Goal: Check status

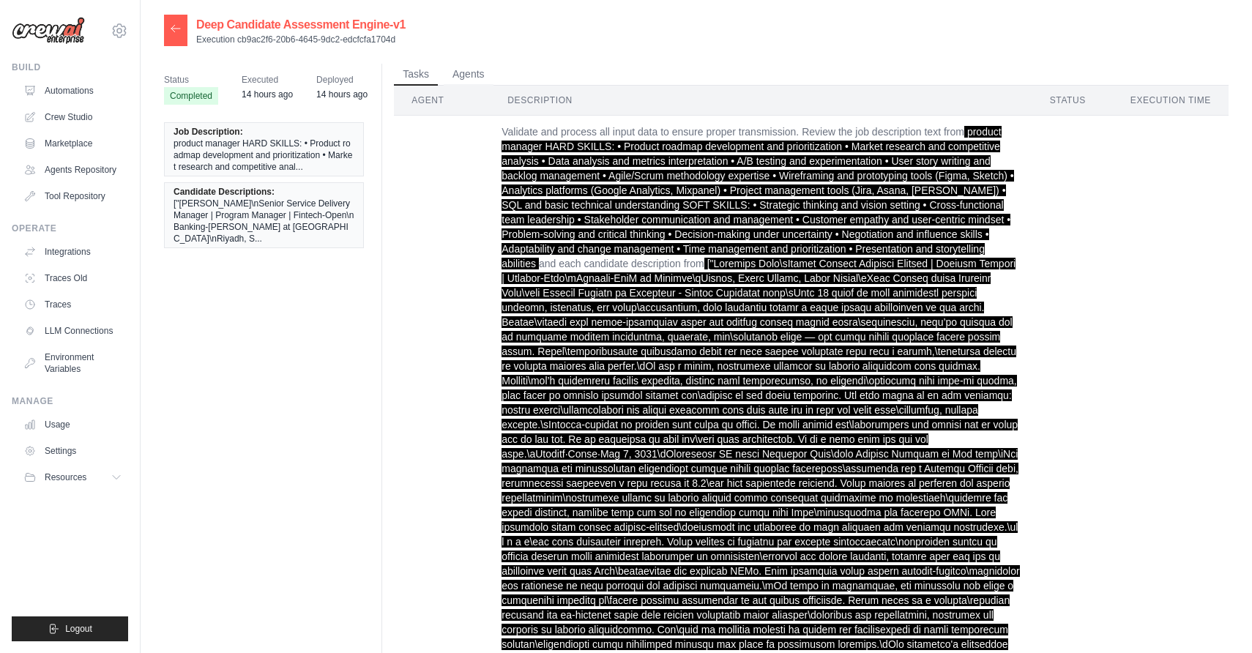
click at [184, 37] on div at bounding box center [175, 30] width 23 height 31
click at [176, 29] on icon at bounding box center [176, 29] width 12 height 12
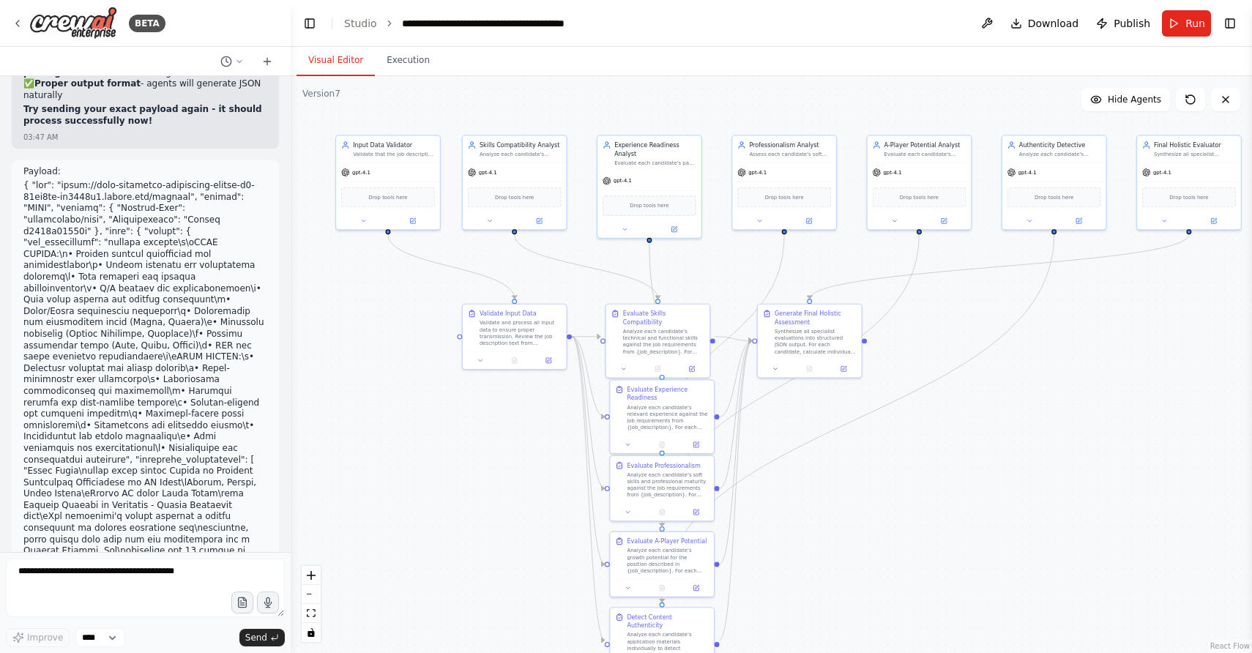
drag, startPoint x: 631, startPoint y: 478, endPoint x: 324, endPoint y: 402, distance: 316.1
click at [324, 402] on div ".deletable-edge-delete-btn { width: 20px; height: 20px; border: 0px solid #ffff…" at bounding box center [772, 364] width 962 height 577
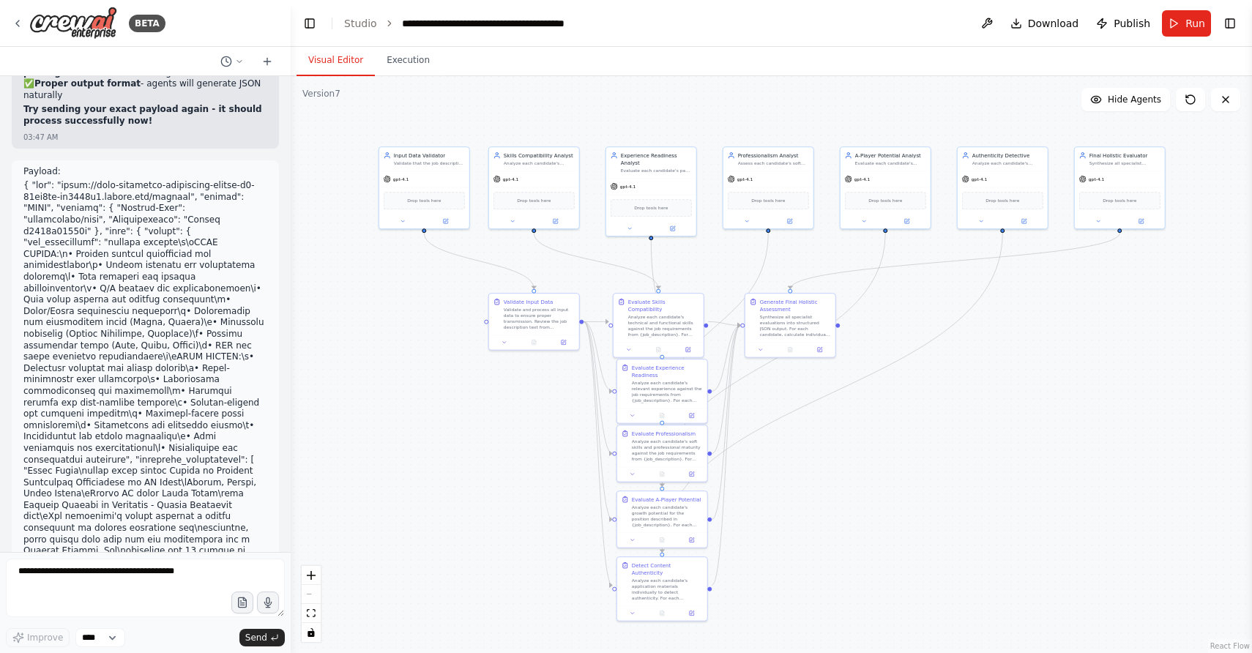
drag, startPoint x: 326, startPoint y: 404, endPoint x: 368, endPoint y: 378, distance: 49.4
click at [368, 378] on div ".deletable-edge-delete-btn { width: 20px; height: 20px; border: 0px solid #ffff…" at bounding box center [772, 364] width 962 height 577
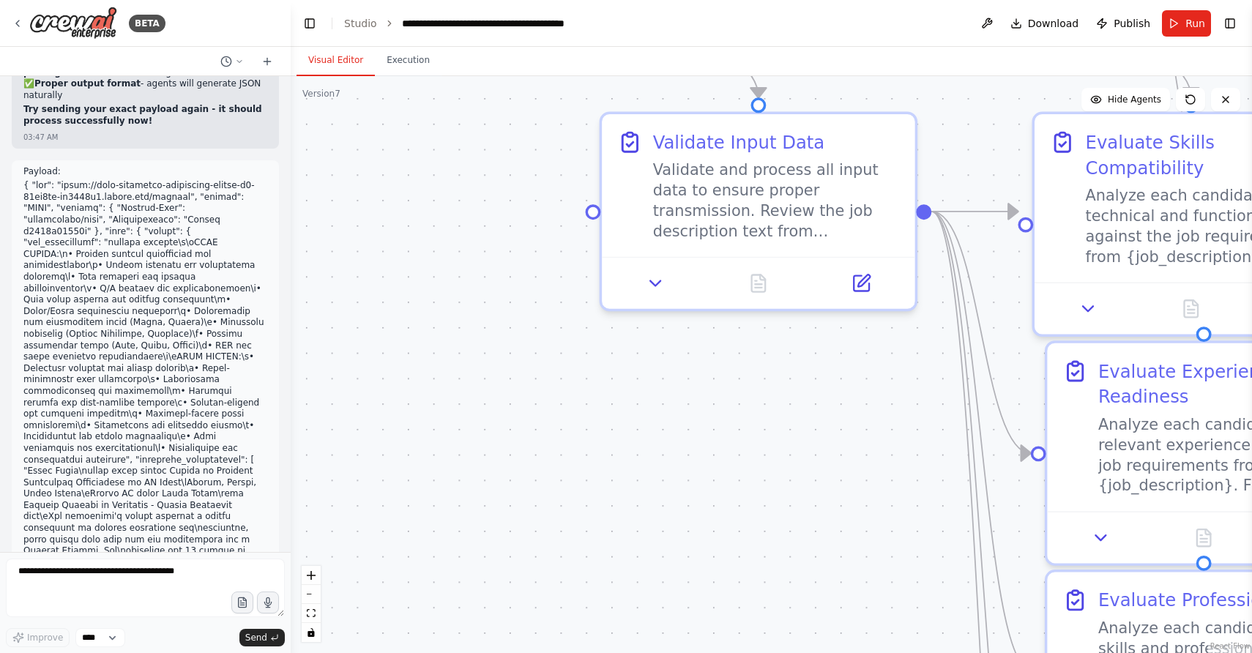
drag, startPoint x: 368, startPoint y: 378, endPoint x: 64, endPoint y: 452, distance: 312.8
click at [64, 451] on div "BETA I want to automate intelligent candidate evaluation for recruiting that sc…" at bounding box center [626, 326] width 1252 height 653
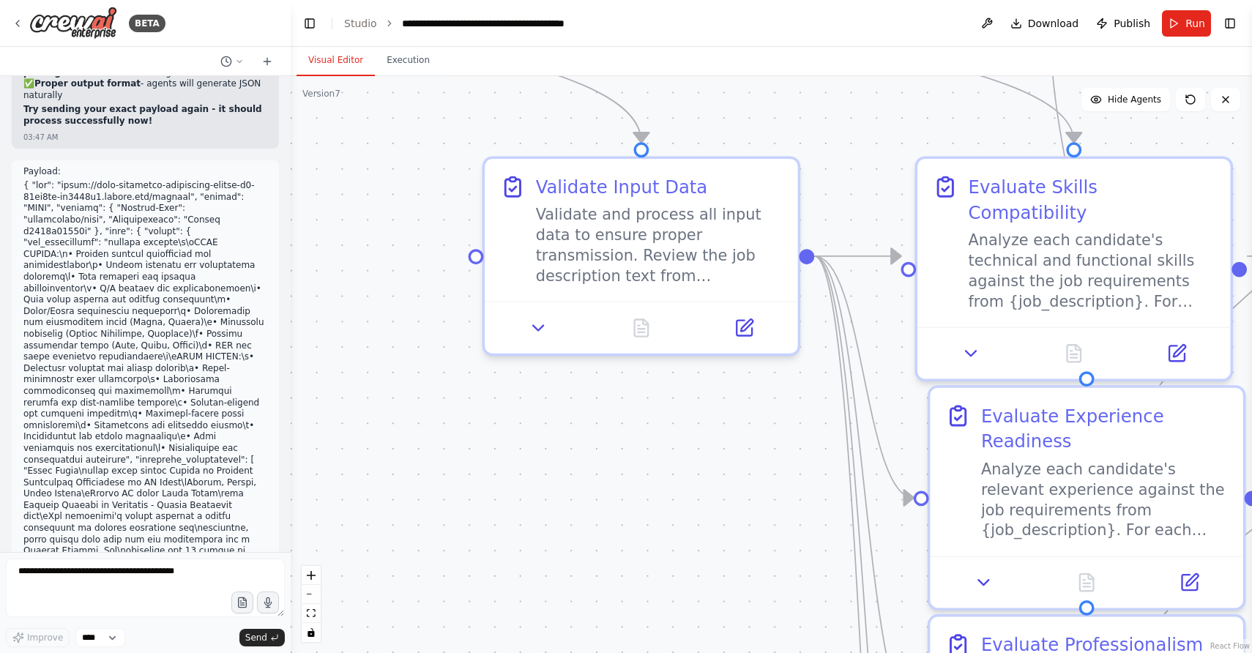
drag, startPoint x: 409, startPoint y: 507, endPoint x: 302, endPoint y: 506, distance: 107.7
click at [302, 506] on div ".deletable-edge-delete-btn { width: 20px; height: 20px; border: 0px solid #ffff…" at bounding box center [772, 364] width 962 height 577
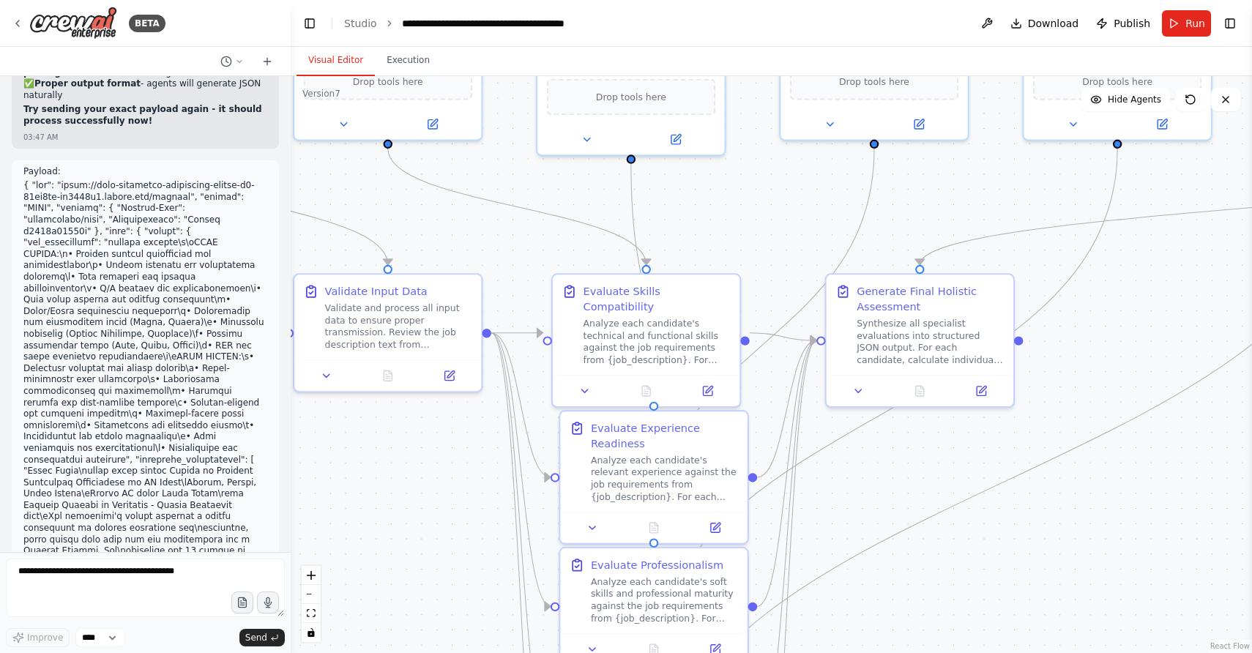
drag, startPoint x: 379, startPoint y: 486, endPoint x: 351, endPoint y: 477, distance: 29.2
click at [351, 477] on div ".deletable-edge-delete-btn { width: 20px; height: 20px; border: 0px solid #ffff…" at bounding box center [772, 364] width 962 height 577
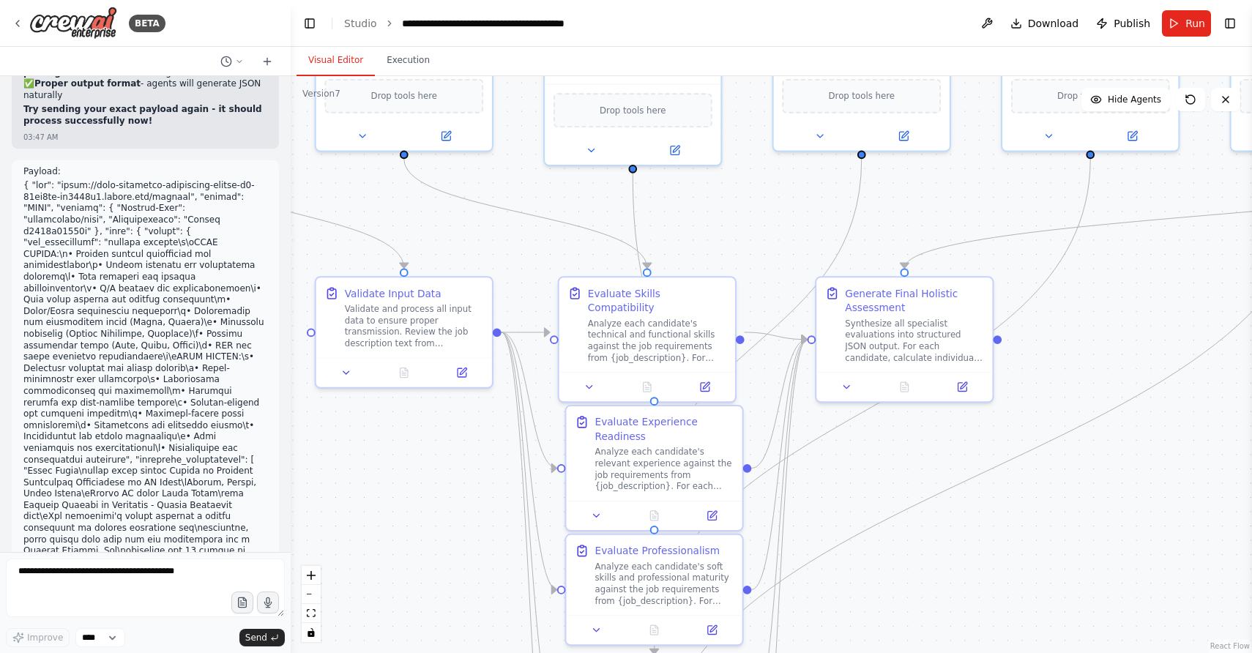
drag, startPoint x: 857, startPoint y: 532, endPoint x: 857, endPoint y: 306, distance: 226.3
click at [857, 306] on div ".deletable-edge-delete-btn { width: 20px; height: 20px; border: 0px solid #ffff…" at bounding box center [772, 364] width 962 height 577
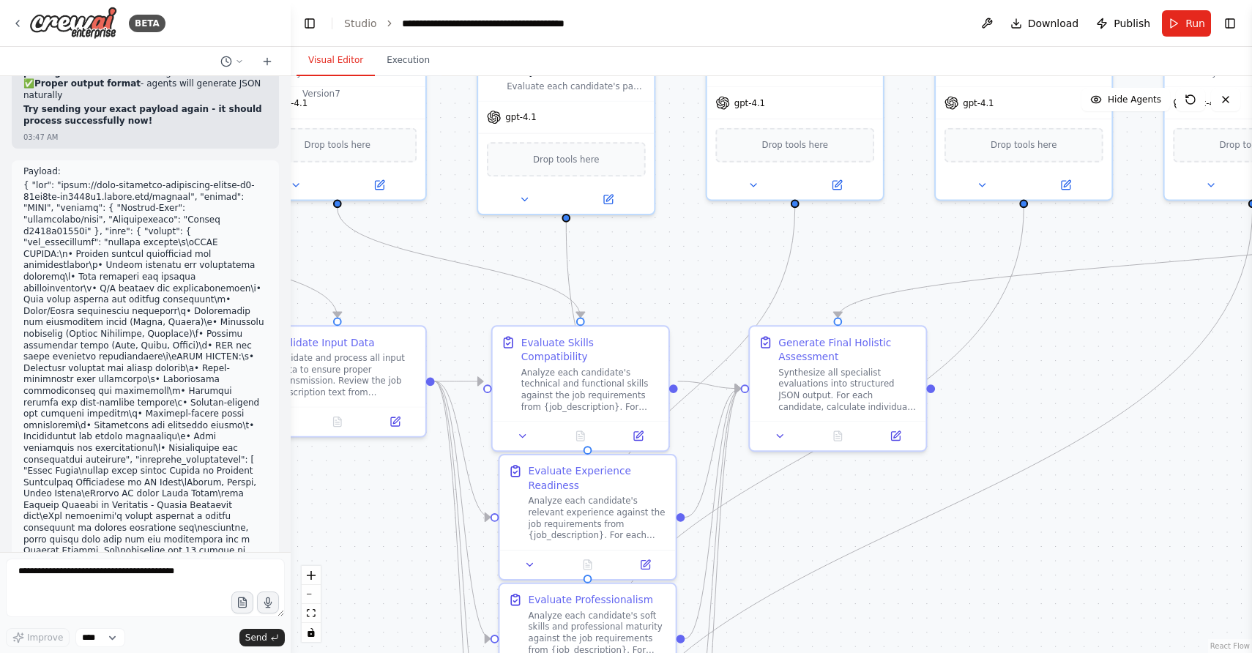
drag, startPoint x: 855, startPoint y: 308, endPoint x: 789, endPoint y: 573, distance: 273.2
click at [788, 573] on div ".deletable-edge-delete-btn { width: 20px; height: 20px; border: 0px solid #ffff…" at bounding box center [772, 364] width 962 height 577
click at [410, 53] on button "Execution" at bounding box center [408, 60] width 67 height 31
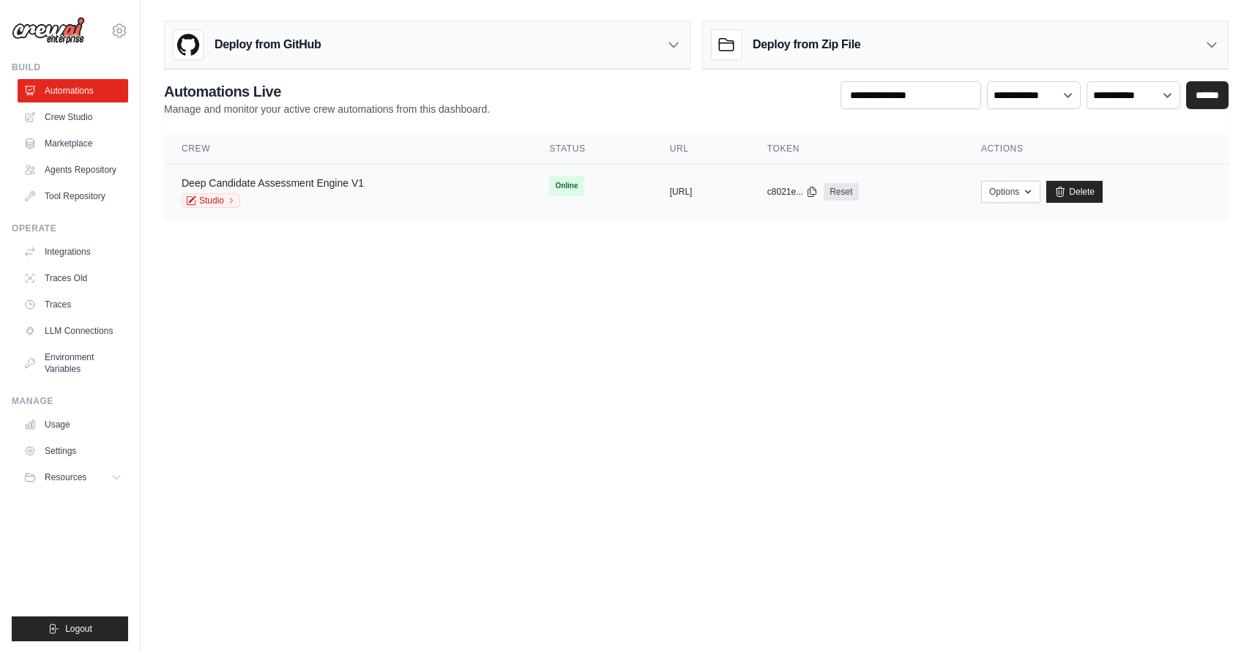
click at [310, 185] on link "Deep Candidate Assessment Engine V1" at bounding box center [273, 183] width 182 height 12
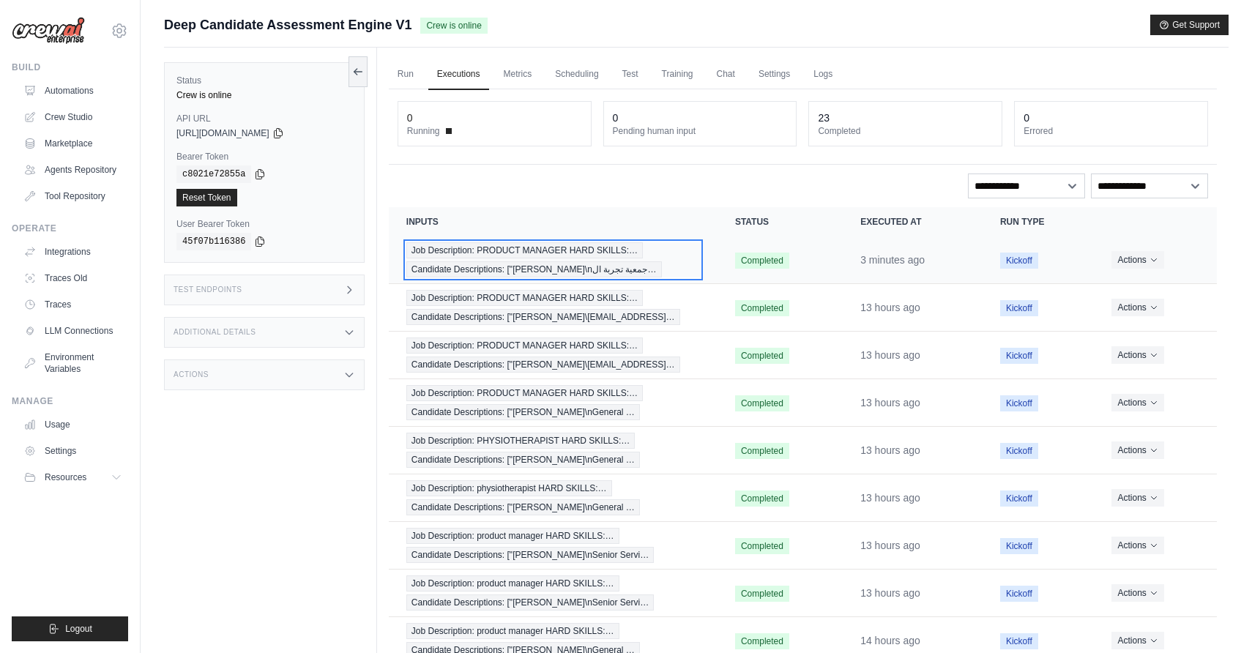
click at [546, 256] on span "Job Description: PRODUCT MANAGER HARD SKILLS:…" at bounding box center [524, 250] width 237 height 16
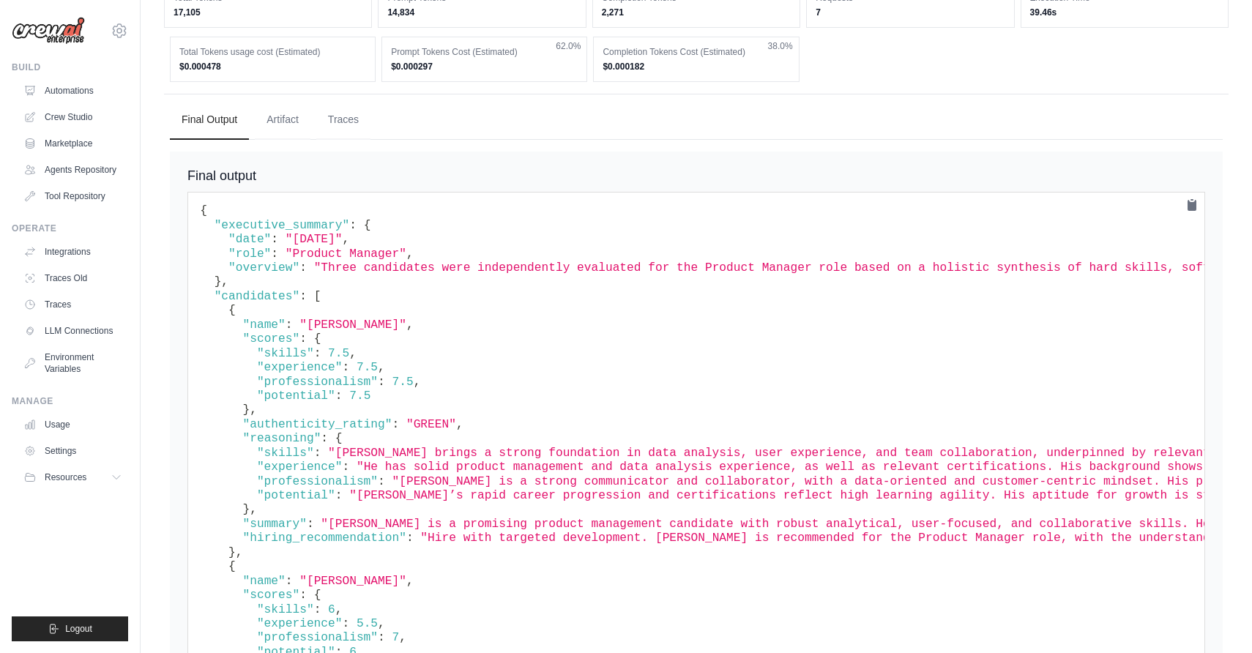
scroll to position [4383, 0]
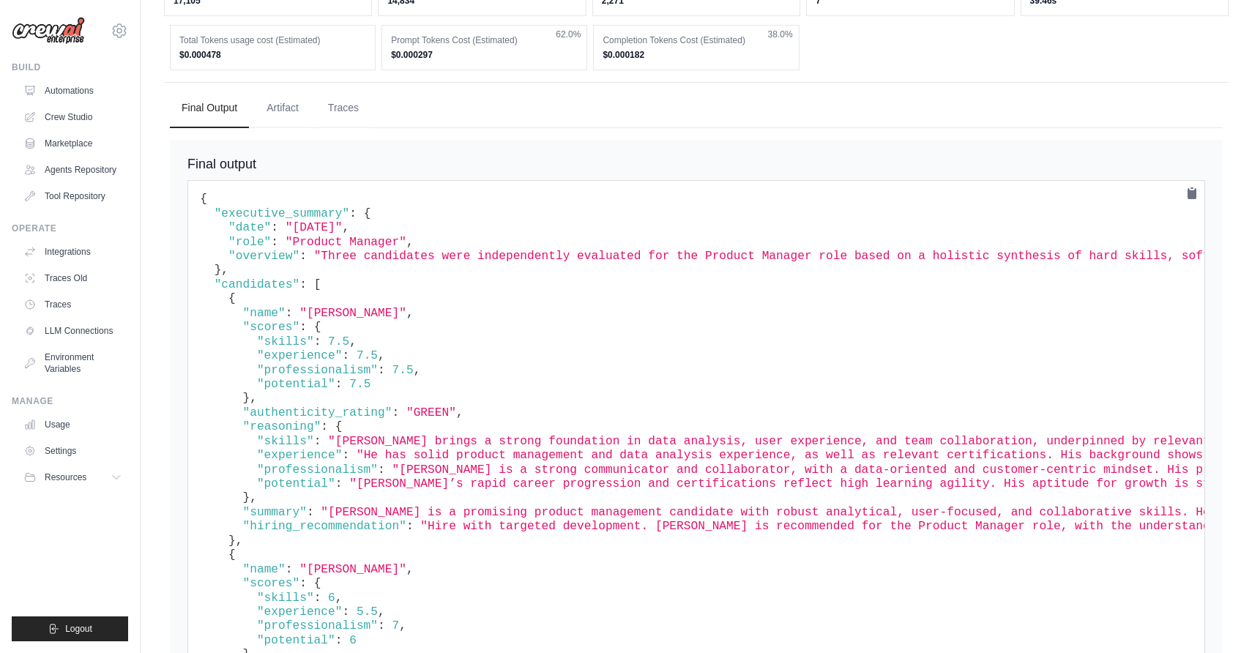
click at [428, 406] on span ""GREEN"" at bounding box center [431, 412] width 50 height 13
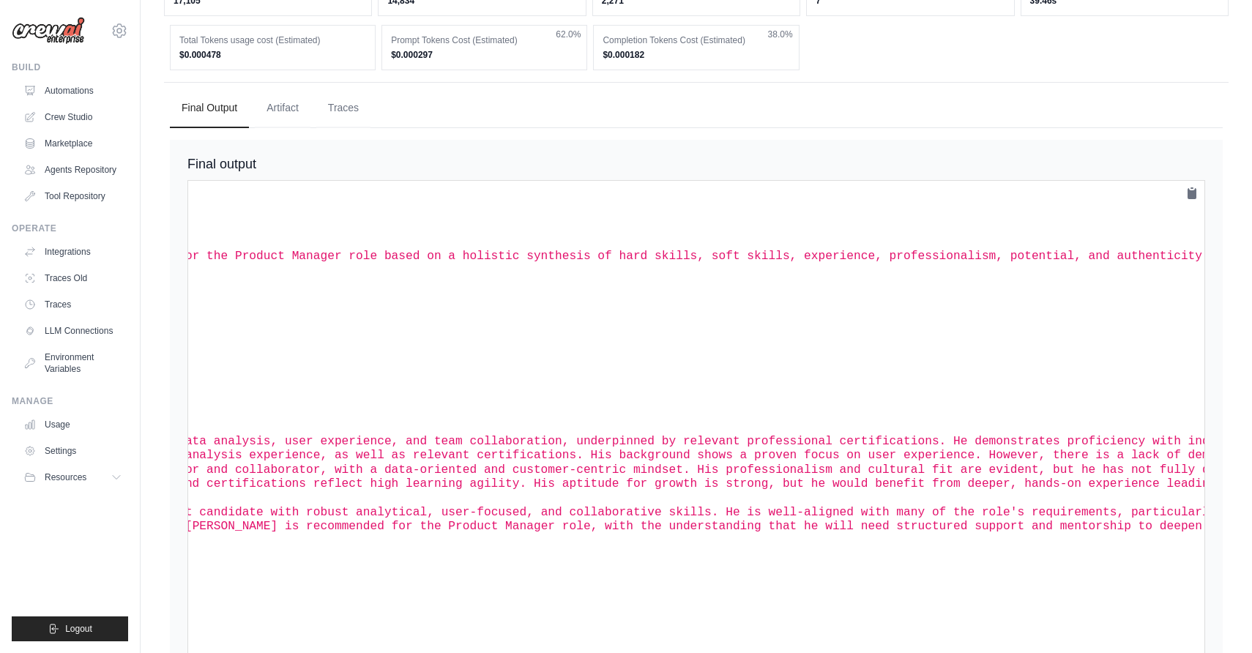
scroll to position [0, 0]
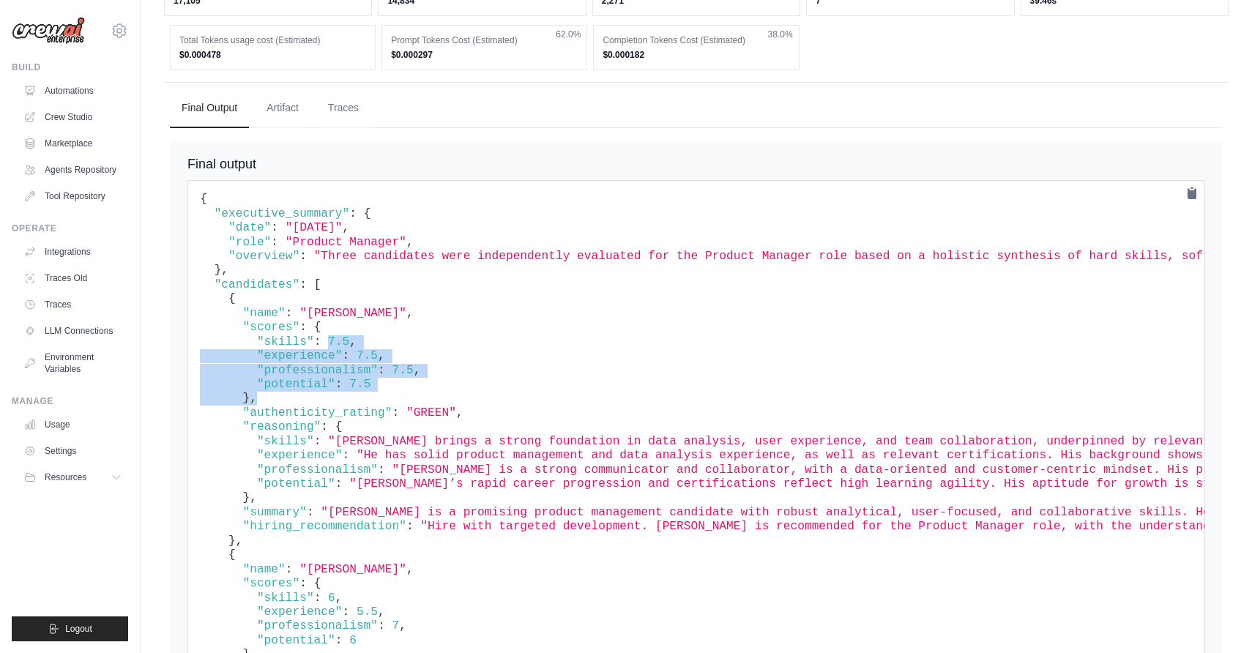
drag, startPoint x: 332, startPoint y: 297, endPoint x: 365, endPoint y: 349, distance: 62.0
click at [365, 349] on pre "{ "executive_summary" : { "date" : "2025-09-21" , "role" : "Product Manager" , …" at bounding box center [696, 641] width 1018 height 922
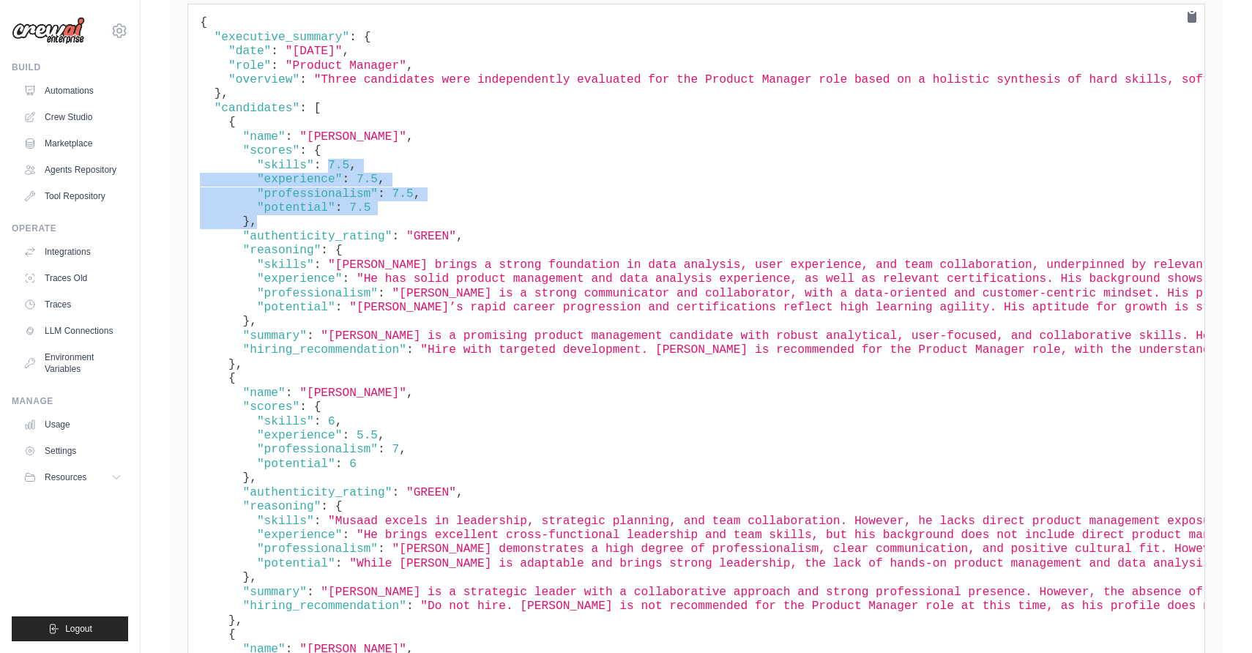
scroll to position [4628, 0]
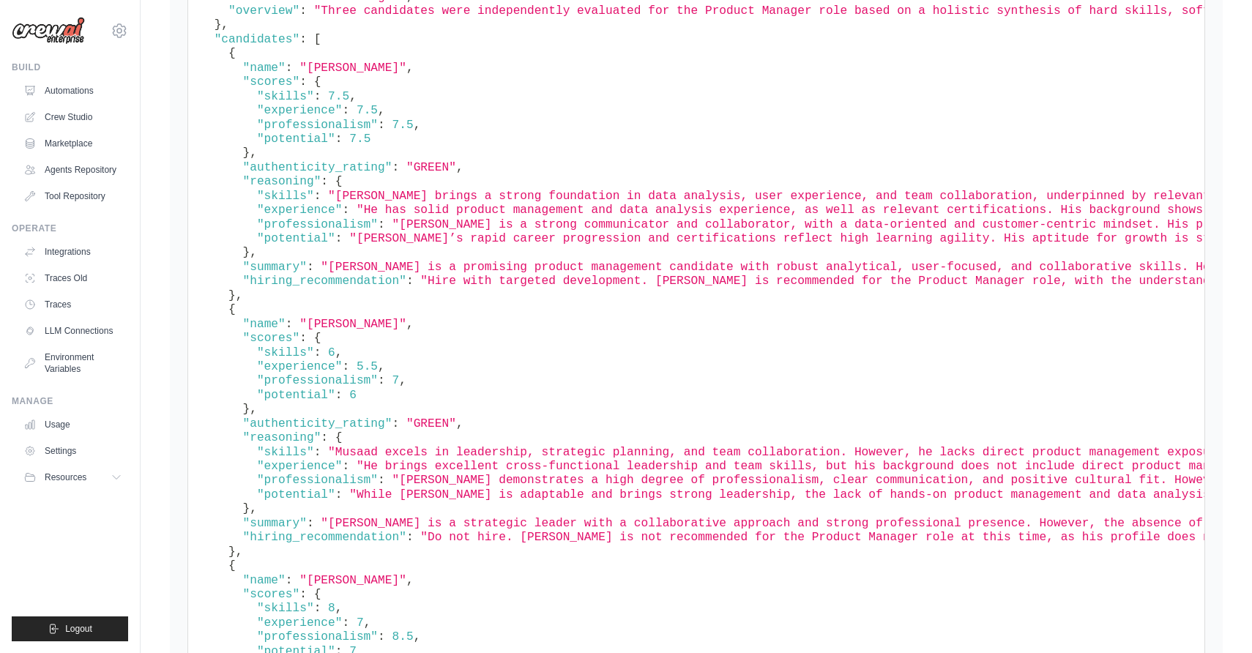
click at [430, 417] on span ""GREEN"" at bounding box center [431, 423] width 50 height 13
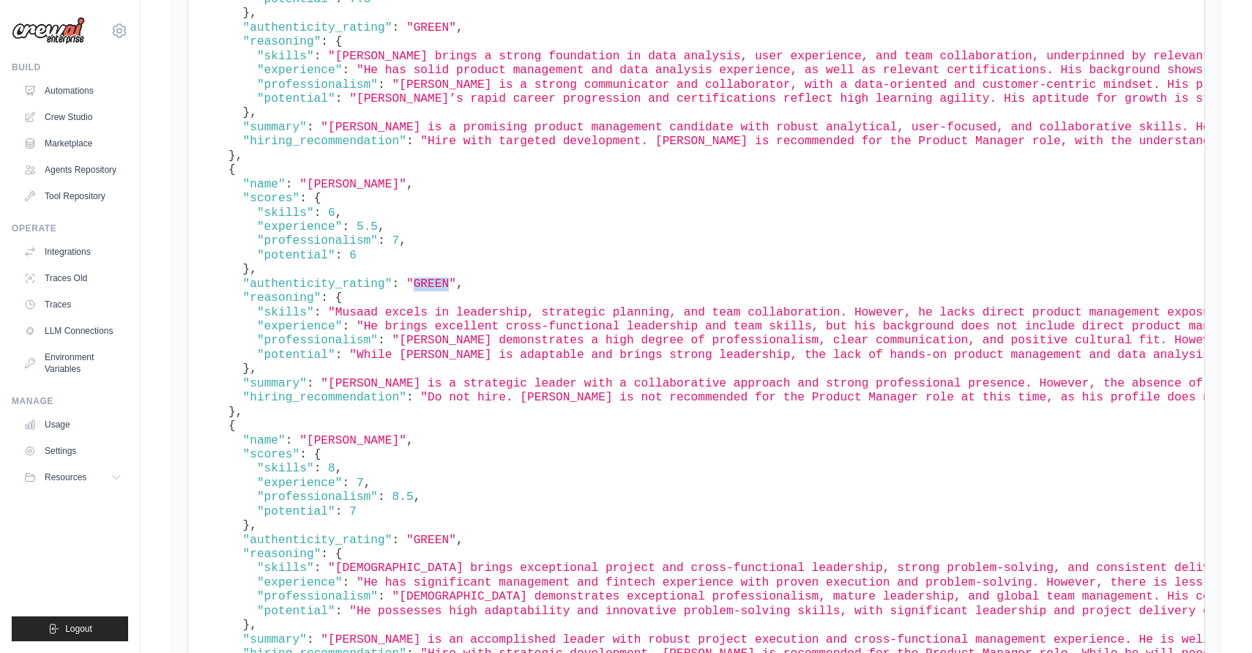
scroll to position [4832, 0]
